Goal: Find specific page/section: Find specific page/section

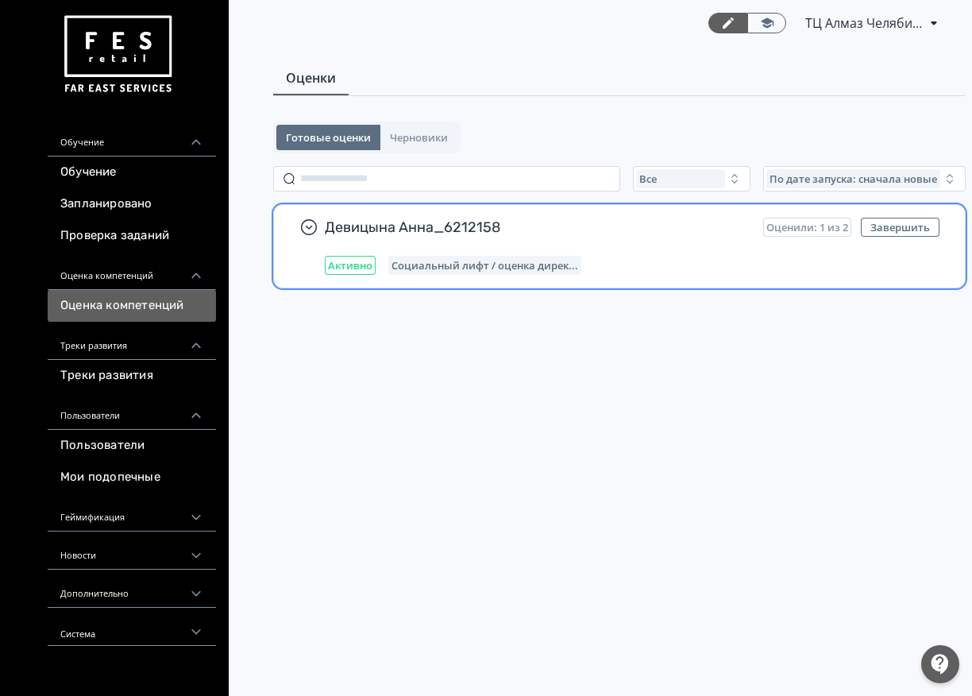
click at [570, 264] on span "Социальный лифт / оценка дирек..." at bounding box center [485, 265] width 187 height 13
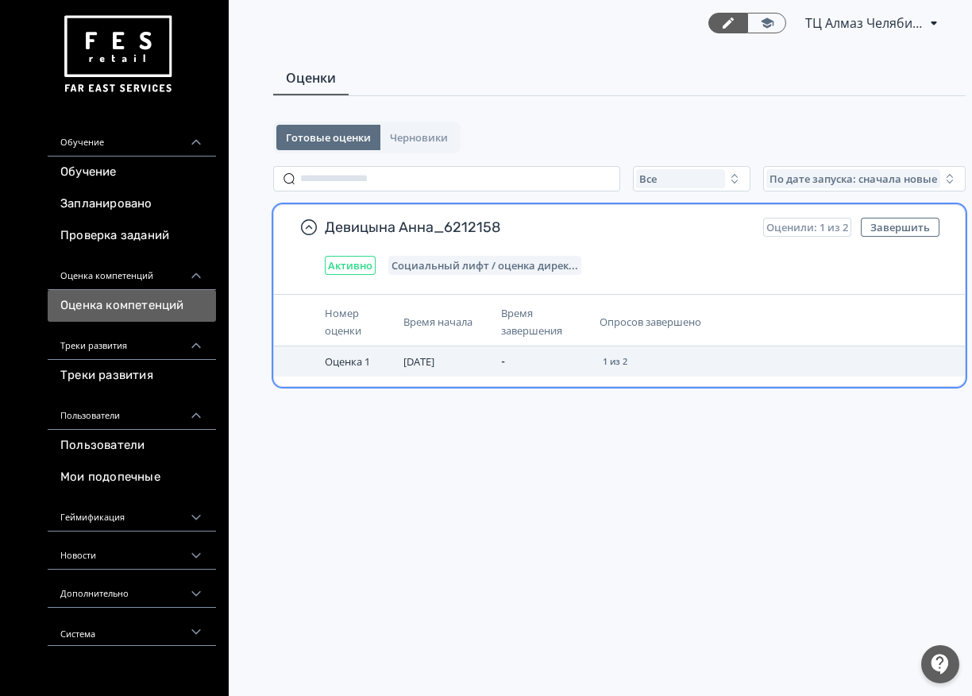
click at [363, 349] on td "Оценка 1" at bounding box center [358, 361] width 79 height 30
click at [611, 367] on div "1 из 2" at bounding box center [615, 361] width 31 height 16
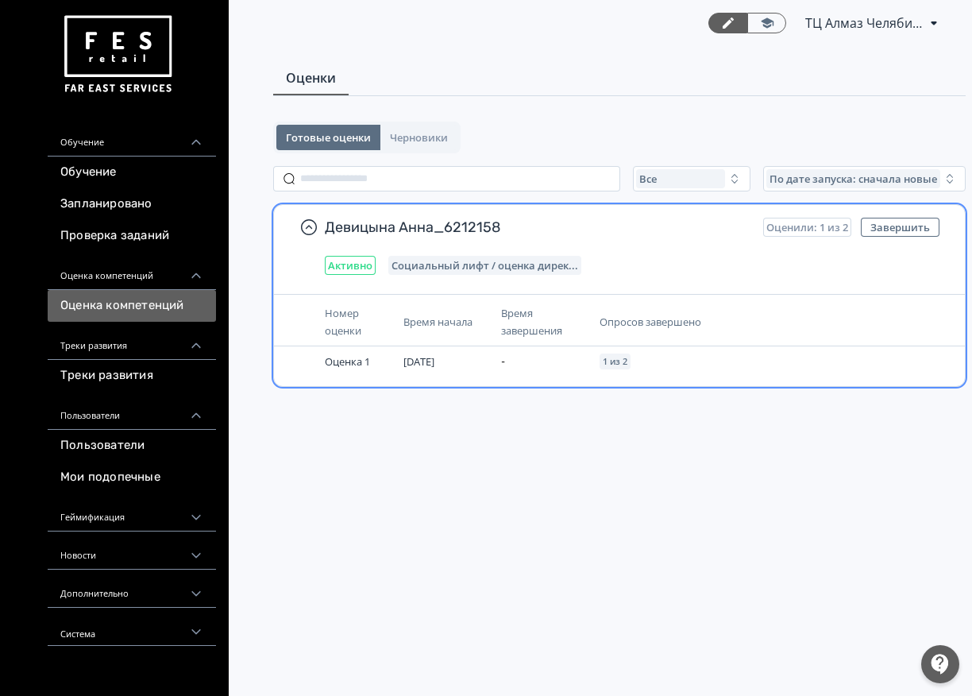
click at [468, 253] on div "Девицына Анна_6212158 Оценили: 1 из 2 Завершить Активно Социальный лифт / оценк…" at bounding box center [632, 246] width 615 height 57
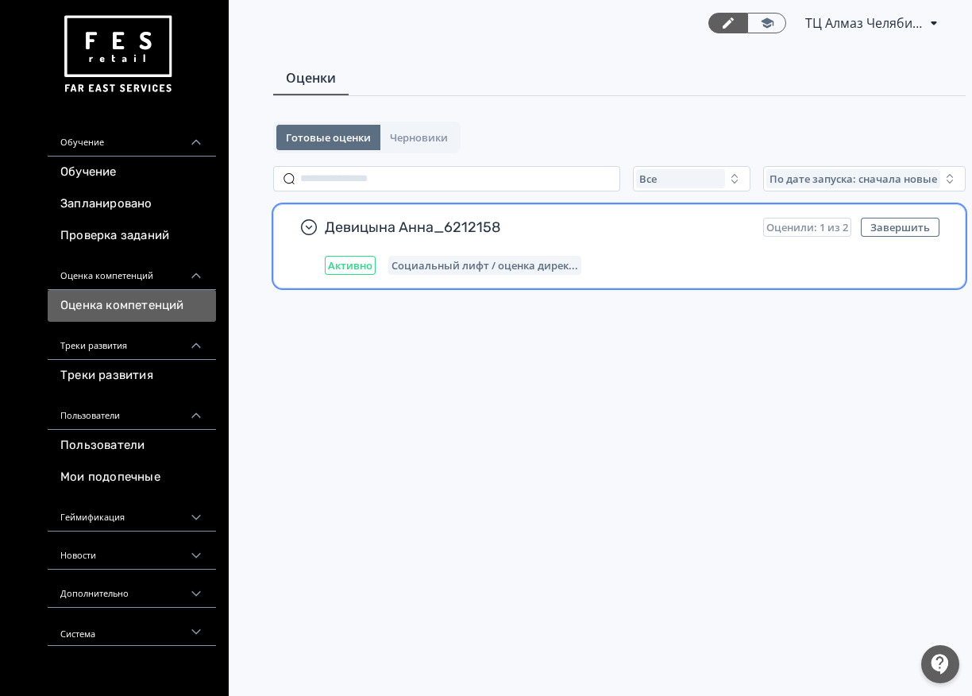
click at [481, 260] on span "Социальный лифт / оценка дирек..." at bounding box center [485, 265] width 187 height 13
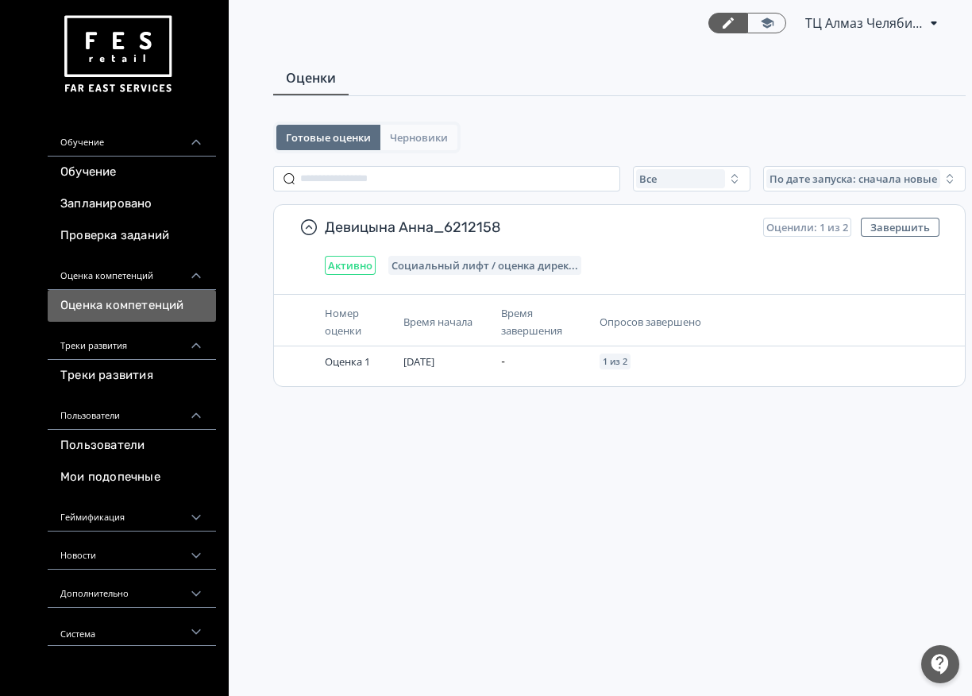
click at [415, 137] on span "Черновики" at bounding box center [419, 137] width 58 height 13
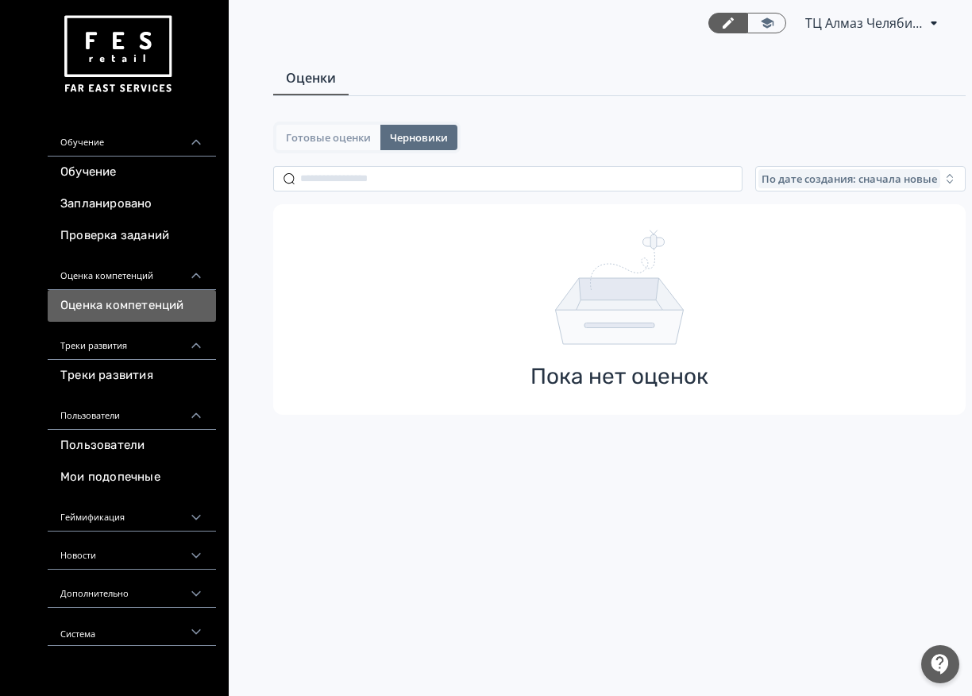
click at [346, 148] on button "Готовые оценки" at bounding box center [328, 137] width 104 height 25
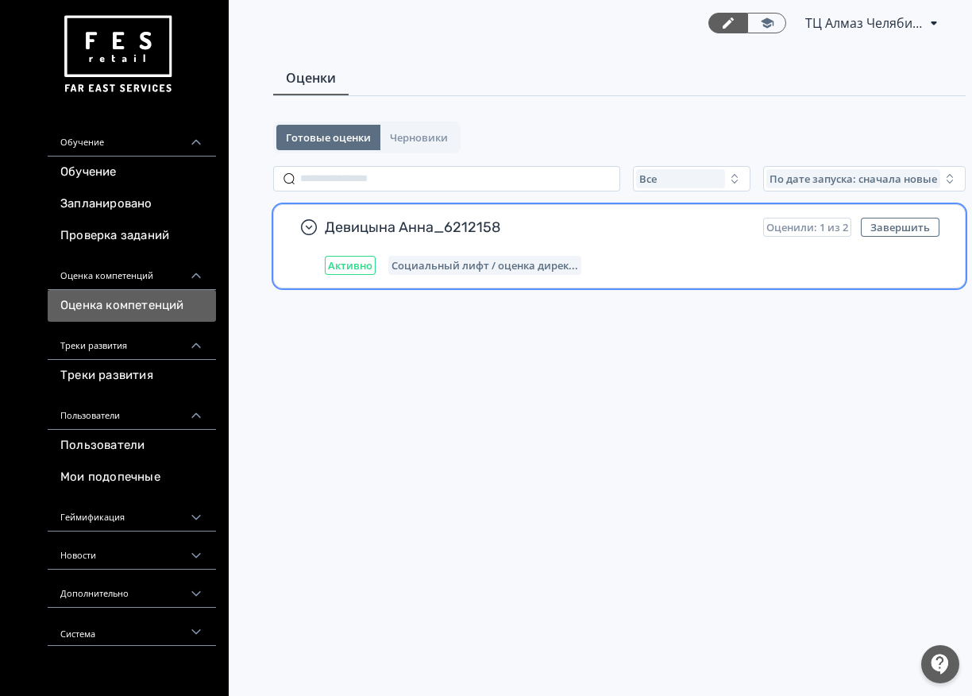
click at [363, 268] on span "Активно" at bounding box center [350, 265] width 44 height 13
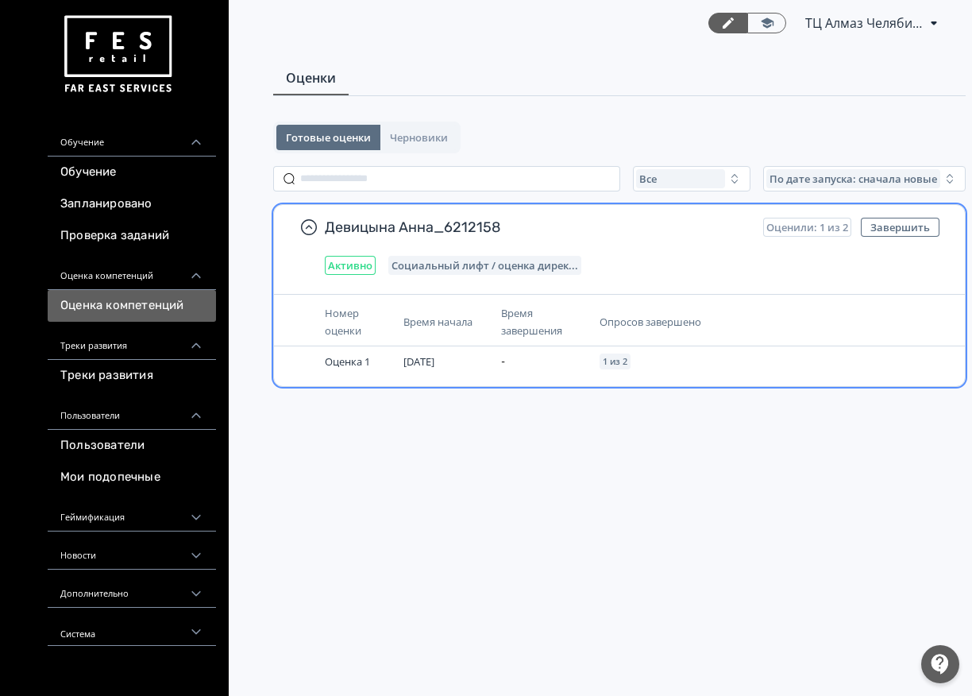
click at [797, 225] on span "Оценили: 1 из 2" at bounding box center [807, 227] width 82 height 13
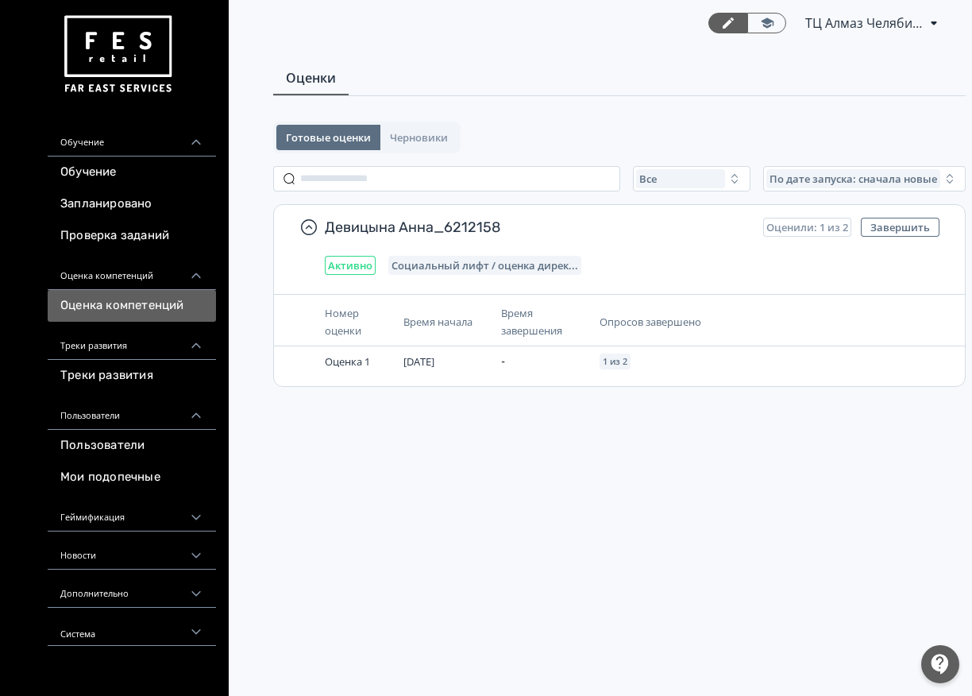
click at [741, 506] on div "ТЦ Алмаз Челябинск МО 6212158 PRO Повысьте эффективность платформы при помощи д…" at bounding box center [619, 348] width 794 height 696
click at [437, 137] on span "Черновики" at bounding box center [419, 137] width 58 height 13
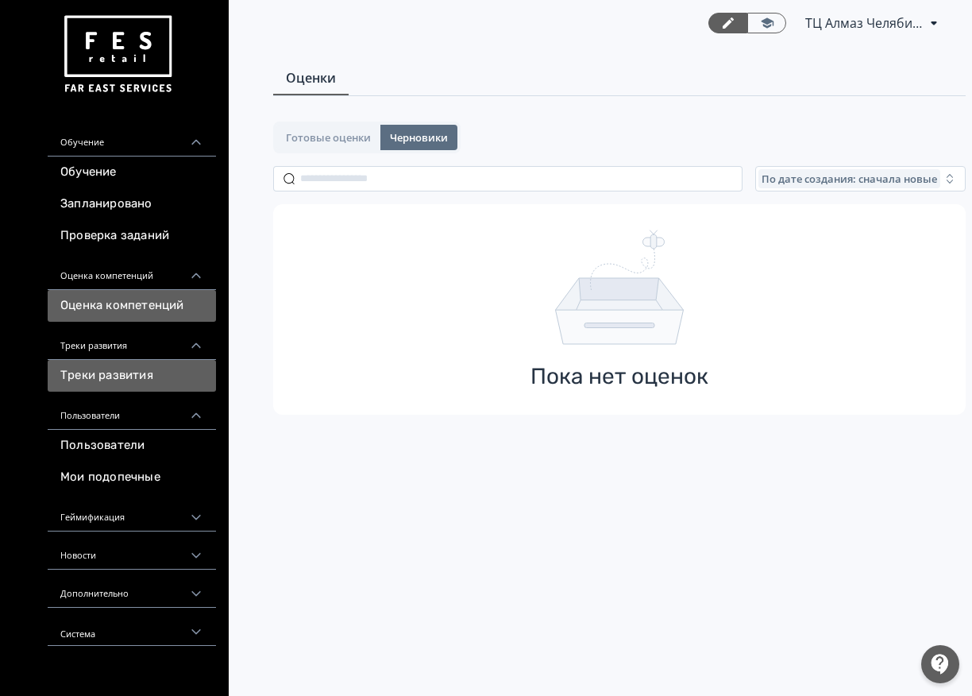
click at [120, 376] on link "Треки развития" at bounding box center [132, 376] width 168 height 32
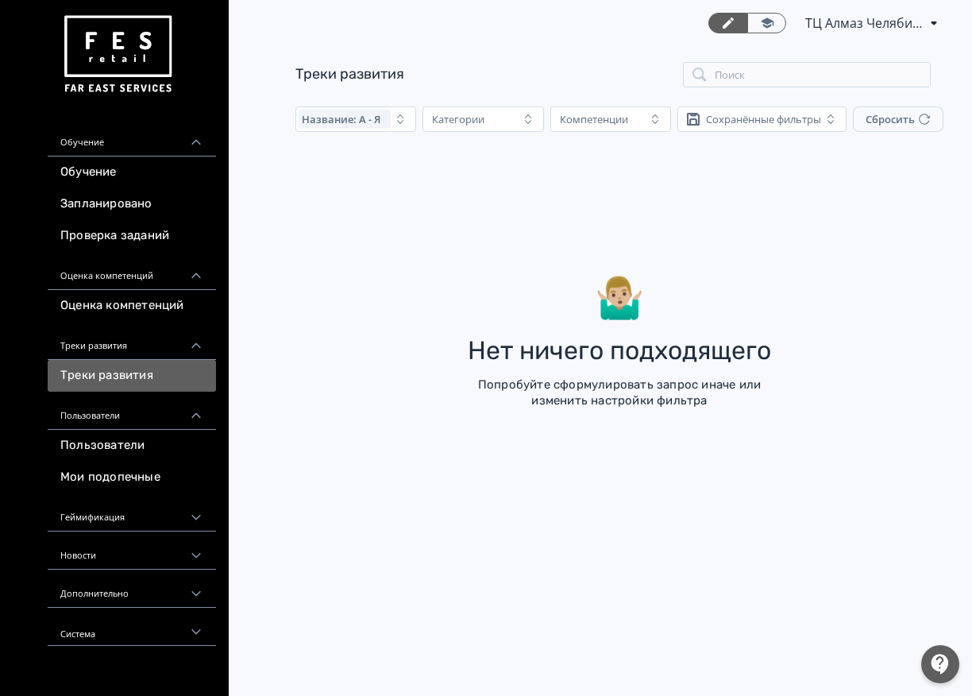
scroll to position [6, 0]
click at [136, 446] on link "Пользователи" at bounding box center [132, 446] width 168 height 32
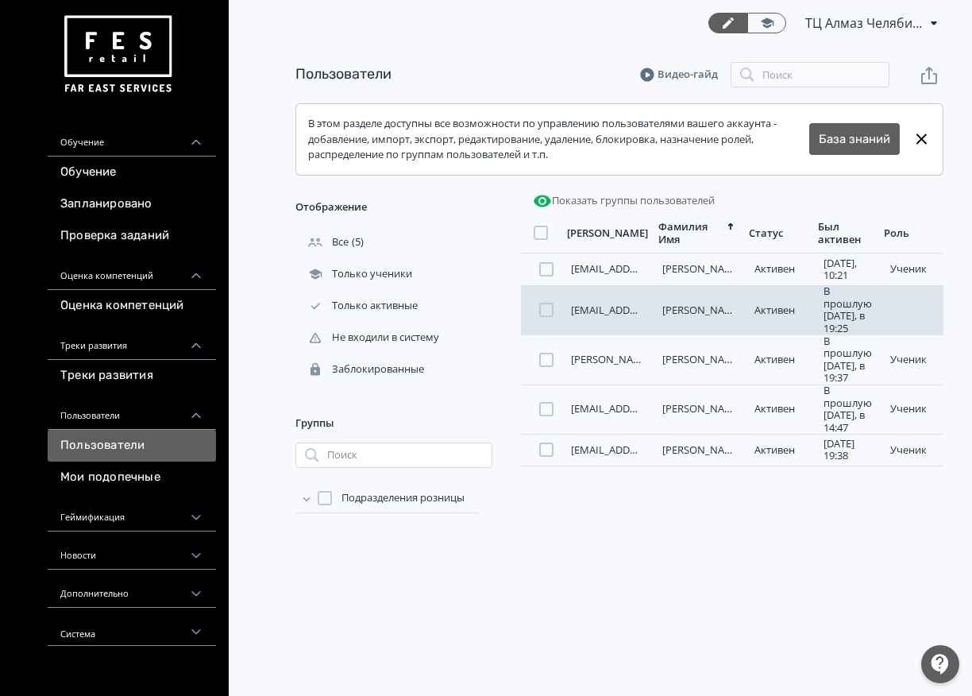
click at [678, 315] on link "[PERSON_NAME]" at bounding box center [702, 310] width 80 height 14
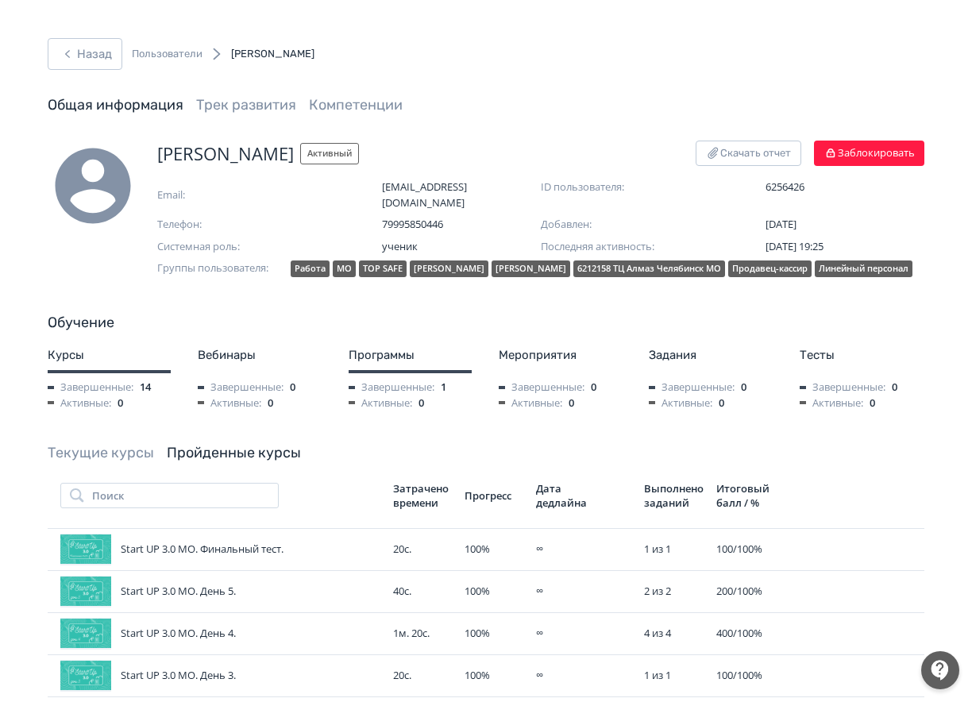
click at [160, 53] on link "Пользователи" at bounding box center [167, 54] width 71 height 16
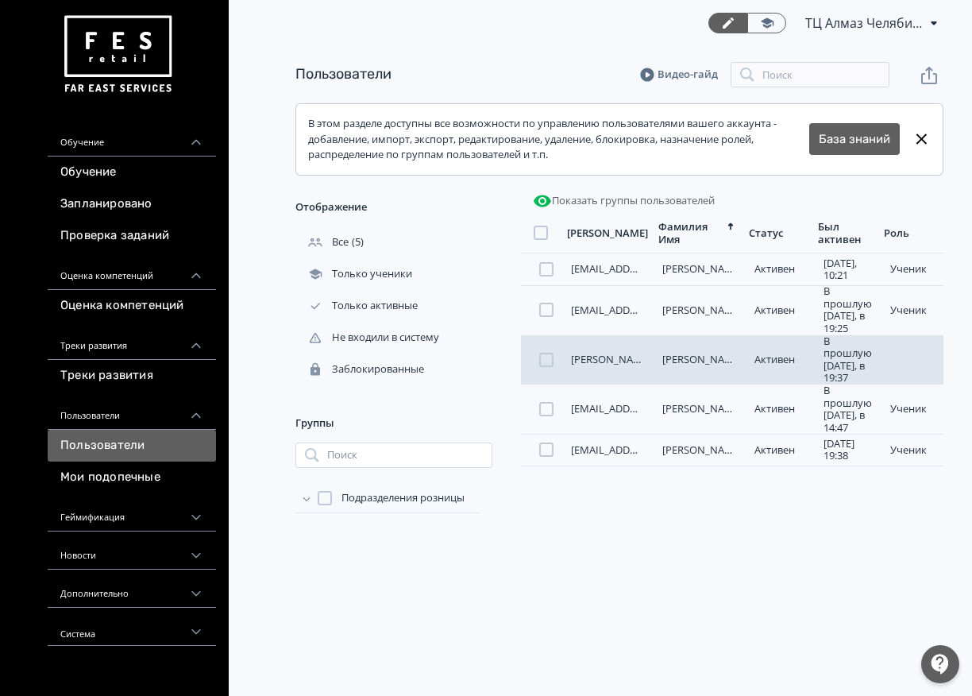
click at [716, 357] on link "[PERSON_NAME]" at bounding box center [702, 359] width 80 height 14
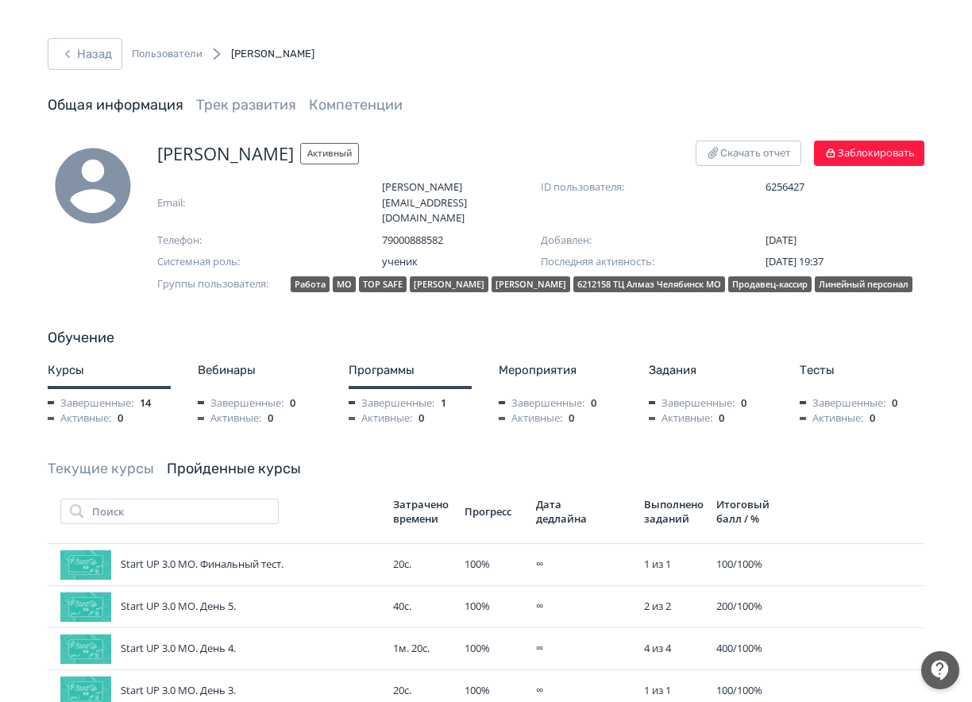
click at [193, 51] on link "Пользователи" at bounding box center [167, 54] width 71 height 16
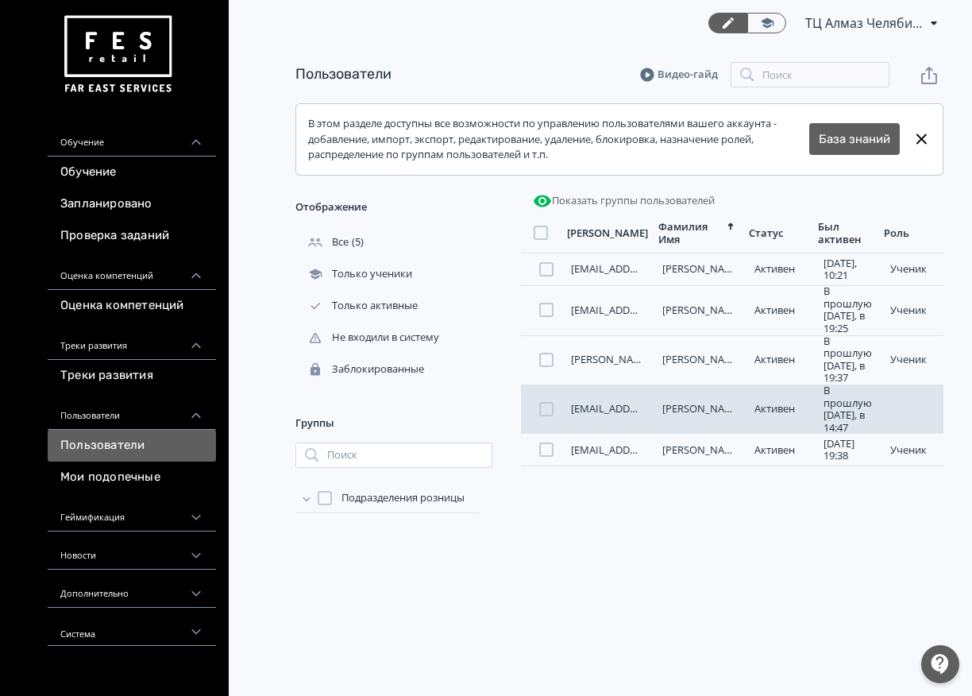
click at [699, 413] on link "[PERSON_NAME]" at bounding box center [702, 408] width 80 height 14
